Goal: Information Seeking & Learning: Understand process/instructions

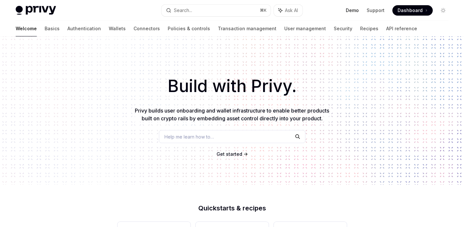
click at [357, 12] on link "Demo" at bounding box center [352, 10] width 13 height 7
click at [387, 32] on link "API reference" at bounding box center [402, 29] width 31 height 16
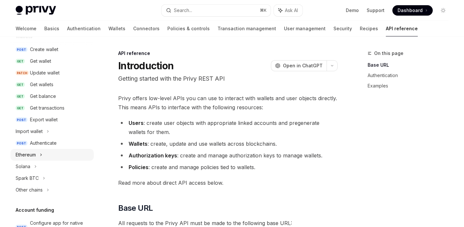
scroll to position [66, 0]
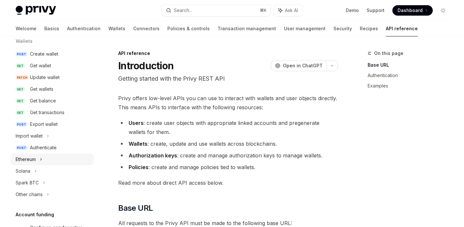
click at [36, 160] on div "Ethereum" at bounding box center [26, 160] width 20 height 8
type textarea "*"
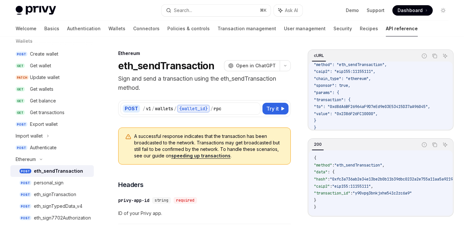
scroll to position [53, 0]
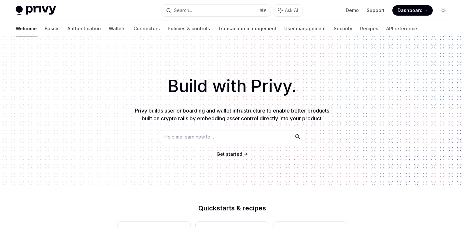
scroll to position [145, 0]
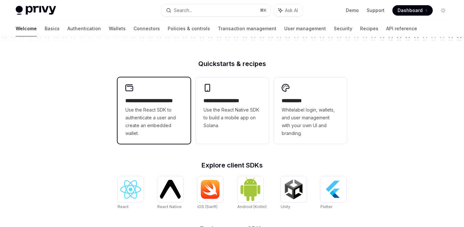
click at [174, 119] on span "Use the React SDK to authenticate a user and create an embedded wallet." at bounding box center [153, 121] width 57 height 31
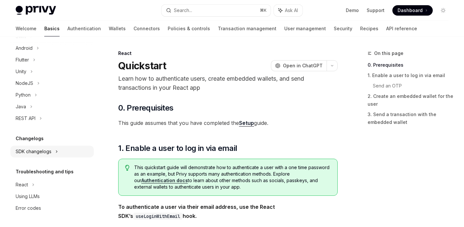
scroll to position [11, 0]
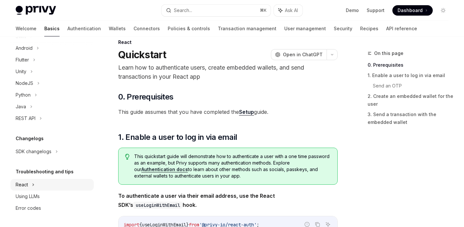
click at [33, 186] on icon at bounding box center [33, 185] width 3 height 8
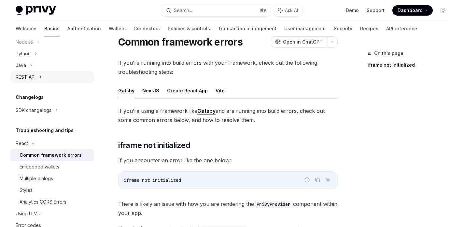
scroll to position [213, 0]
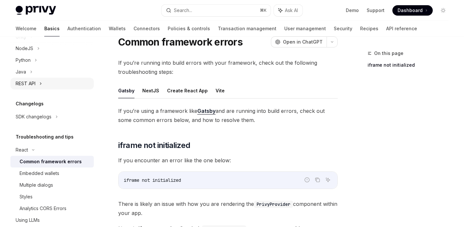
click at [37, 81] on div "REST API" at bounding box center [51, 84] width 83 height 12
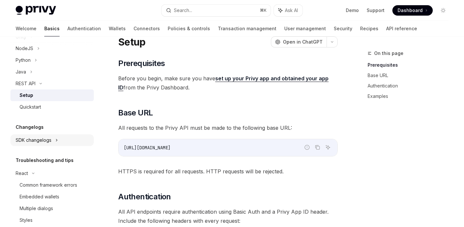
click at [38, 143] on div "SDK changelogs" at bounding box center [34, 141] width 36 height 8
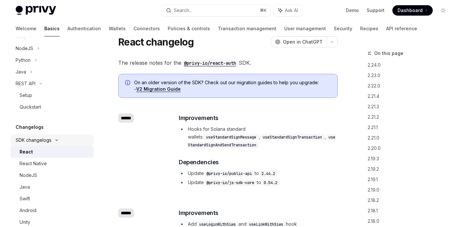
type textarea "*"
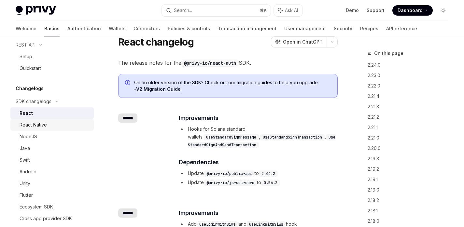
scroll to position [293, 0]
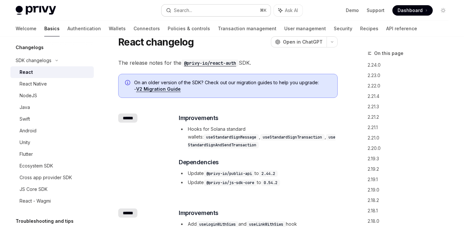
click at [230, 12] on button "Search... ⌘ K" at bounding box center [216, 11] width 109 height 12
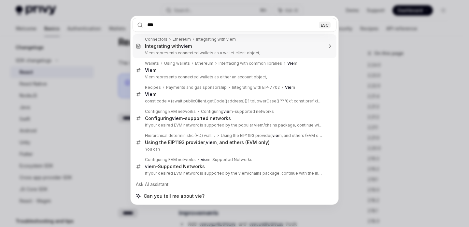
type input "****"
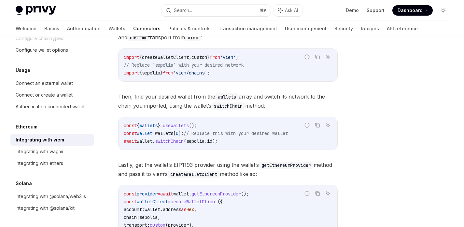
scroll to position [153, 0]
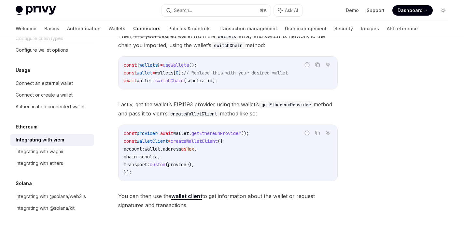
click at [180, 63] on span "useWallets" at bounding box center [176, 65] width 26 height 6
click at [202, 74] on span "// Replace this with your desired wallet" at bounding box center [236, 73] width 104 height 6
click at [209, 73] on span "// Replace this with your desired wallet" at bounding box center [236, 73] width 104 height 6
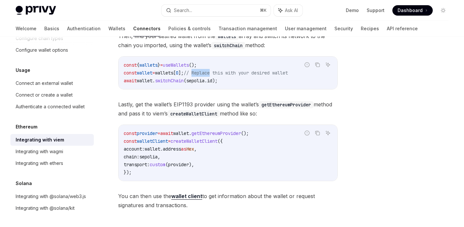
click at [209, 73] on span "// Replace this with your desired wallet" at bounding box center [236, 73] width 104 height 6
click at [203, 73] on span "// Replace this with your desired wallet" at bounding box center [236, 73] width 104 height 6
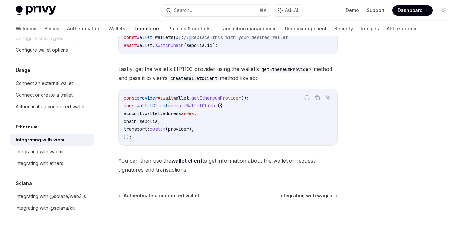
scroll to position [227, 0]
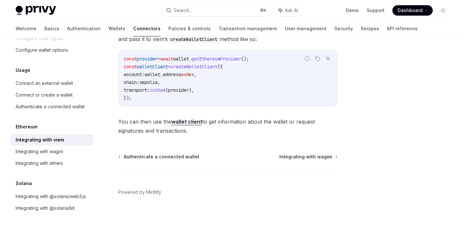
click at [57, 136] on div "Integrating with viem" at bounding box center [40, 140] width 49 height 8
type textarea "*"
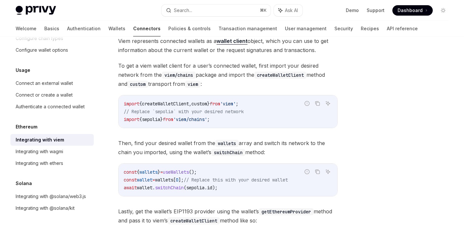
scroll to position [60, 0]
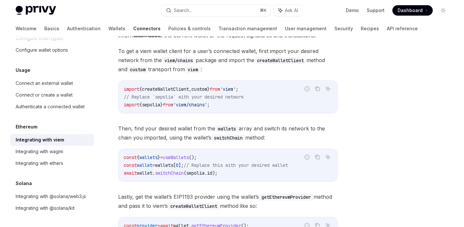
click at [189, 158] on span "useWallets" at bounding box center [176, 158] width 26 height 6
copy span "useWallets"
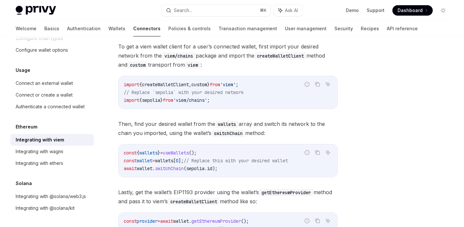
scroll to position [72, 0]
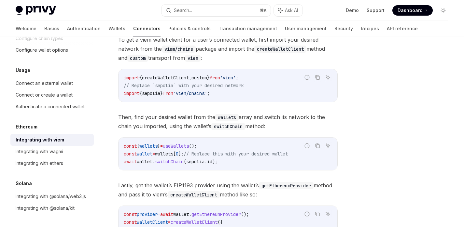
click at [176, 156] on span "[" at bounding box center [174, 154] width 3 height 6
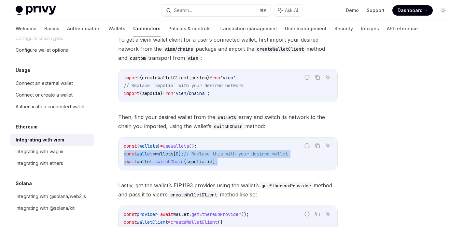
drag, startPoint x: 242, startPoint y: 165, endPoint x: 104, endPoint y: 156, distance: 138.1
click at [104, 156] on div "Ethereum Integrating with viem OpenAI Open in ChatGPT OpenAI Open in ChatGPT Vi…" at bounding box center [167, 183] width 344 height 410
copy code "const wallet = wallets [ 0 ]; // Replace this with your desired wallet await wa…"
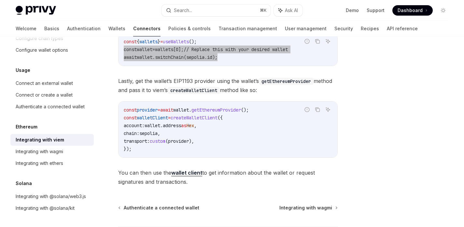
scroll to position [178, 0]
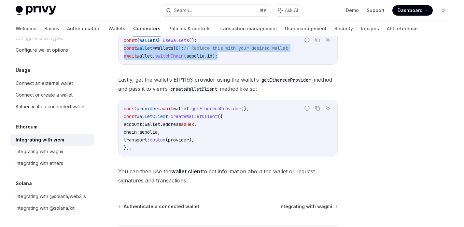
click at [189, 109] on span "wallet" at bounding box center [181, 109] width 16 height 6
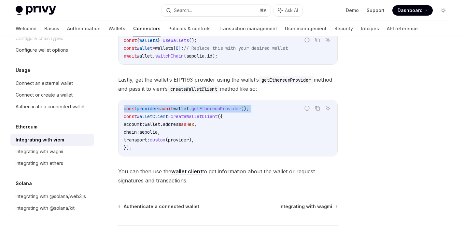
click at [189, 109] on span "wallet" at bounding box center [181, 109] width 16 height 6
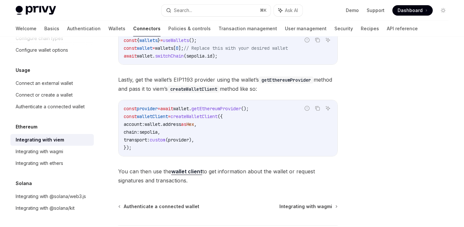
click at [142, 144] on code "const provider = await wallet . getEthereumProvider (); const walletClient = cr…" at bounding box center [228, 128] width 209 height 47
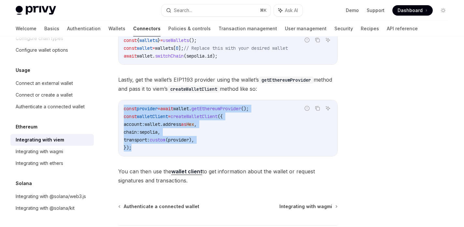
drag, startPoint x: 139, startPoint y: 151, endPoint x: 116, endPoint y: 108, distance: 48.4
click at [116, 108] on div "Ethereum Integrating with viem OpenAI Open in ChatGPT OpenAI Open in ChatGPT Vi…" at bounding box center [167, 77] width 344 height 410
copy code "const provider = await wallet . getEthereumProvider (); const walletClient = cr…"
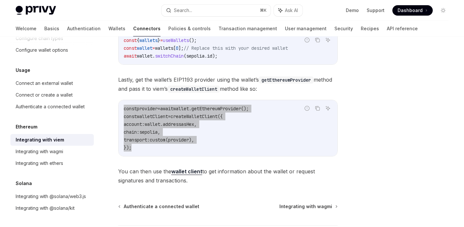
scroll to position [232, 0]
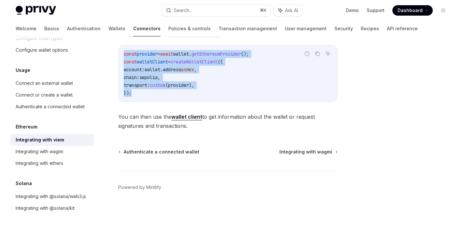
click at [189, 88] on span "provider" at bounding box center [178, 85] width 21 height 6
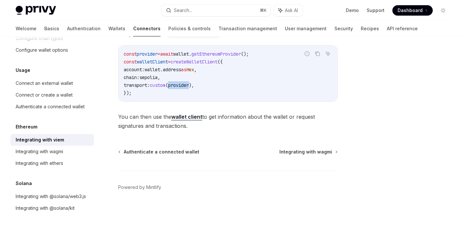
click at [189, 88] on span "provider" at bounding box center [178, 85] width 21 height 6
copy span "provider"
